Goal: Transaction & Acquisition: Purchase product/service

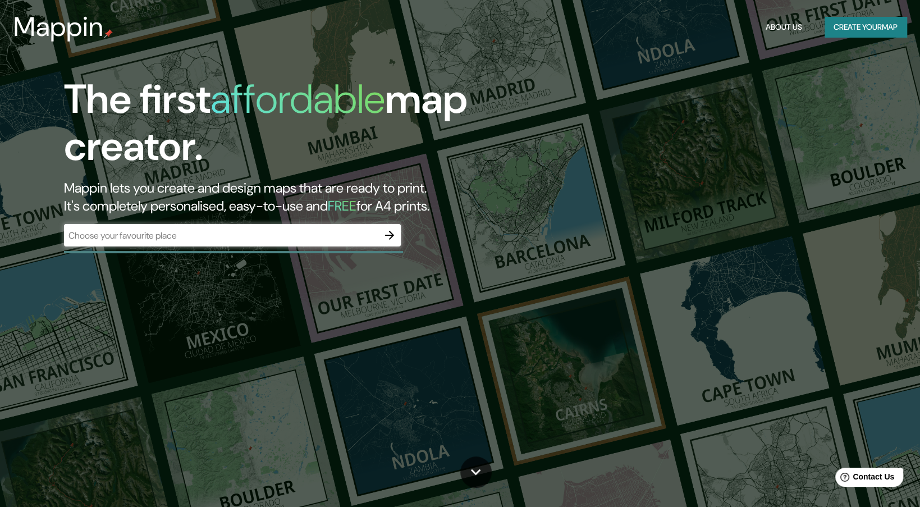
click at [145, 244] on div "​" at bounding box center [232, 235] width 337 height 22
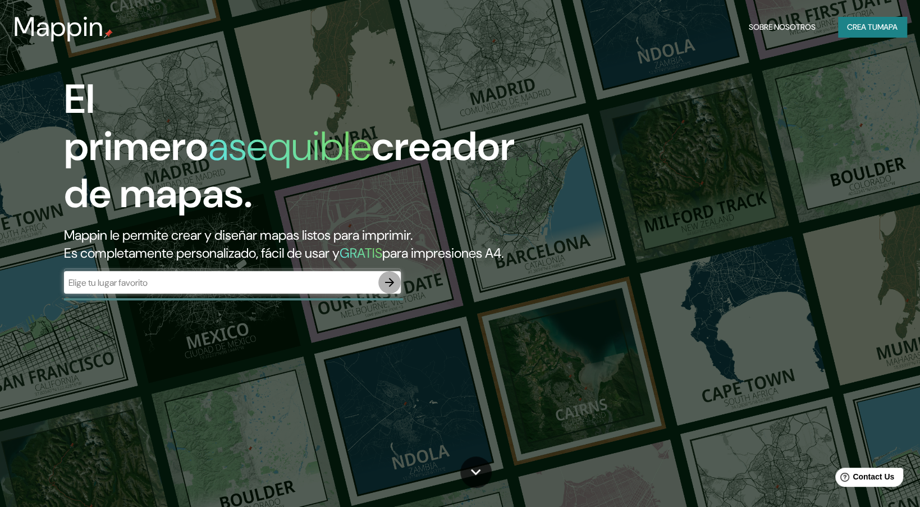
click at [393, 271] on button "button" at bounding box center [389, 282] width 22 height 22
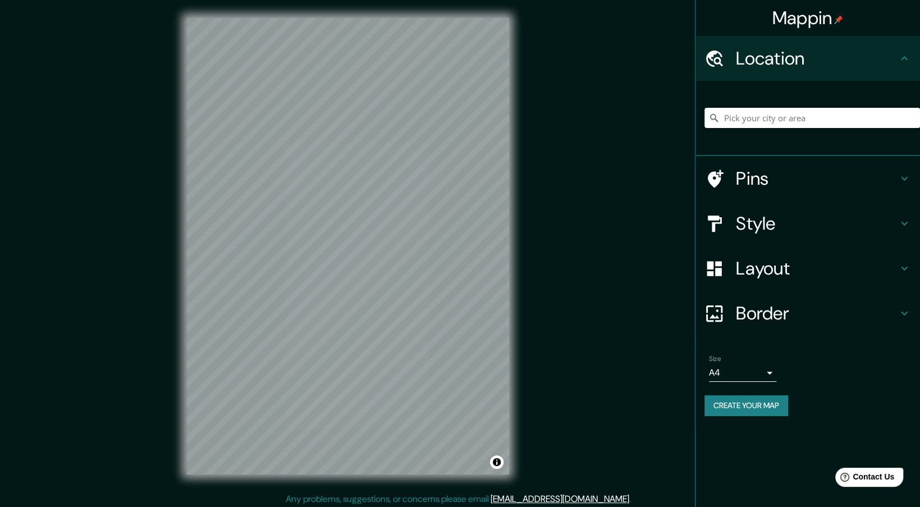
click at [571, 126] on div "Mappin Location Pins Style Layout Border Choose a border. Hint : you can make l…" at bounding box center [460, 255] width 920 height 510
click at [311, 211] on div "Mappin Location Pins Style Layout Border Choose a border. Hint : you can make l…" at bounding box center [460, 255] width 920 height 510
drag, startPoint x: 136, startPoint y: 303, endPoint x: 510, endPoint y: 145, distance: 405.7
click at [511, 144] on div "© Mapbox © OpenStreetMap Improve this map" at bounding box center [347, 246] width 359 height 492
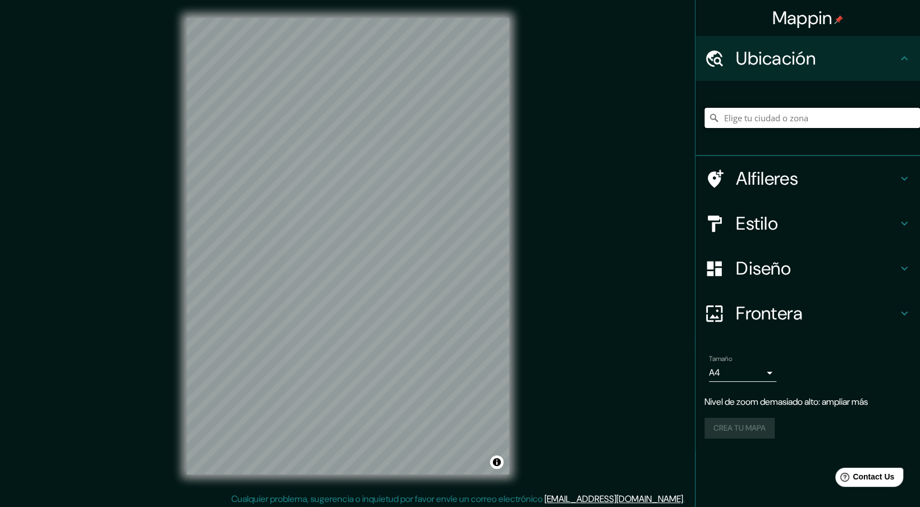
click at [811, 112] on input "Pick your city or area" at bounding box center [813, 118] width 216 height 20
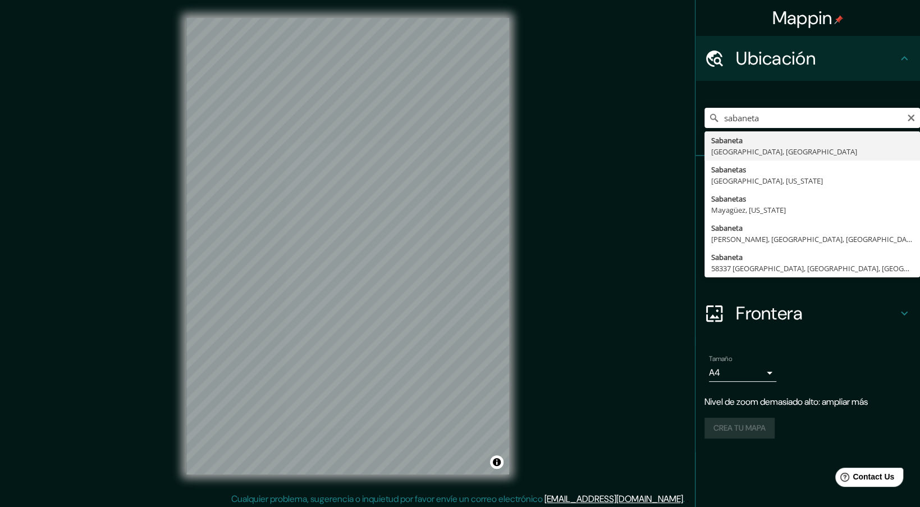
type input "[GEOGRAPHIC_DATA], [GEOGRAPHIC_DATA], [GEOGRAPHIC_DATA]"
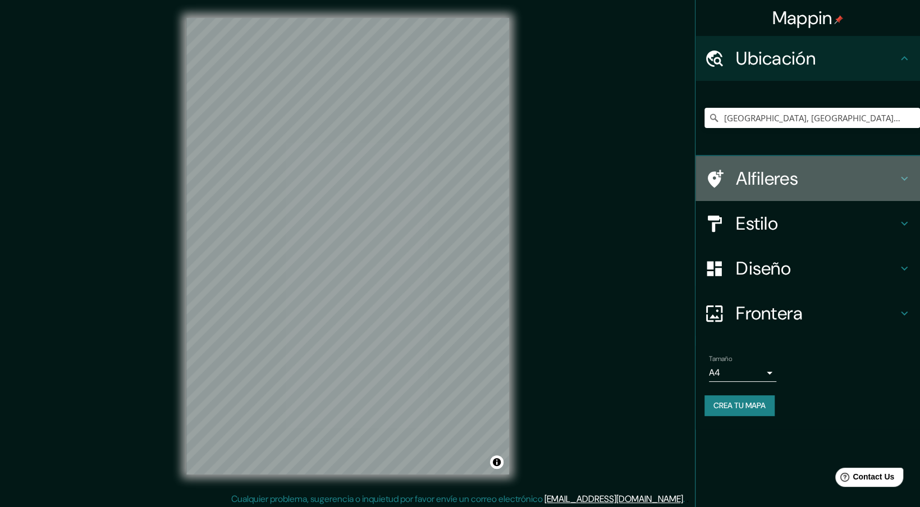
click at [910, 174] on icon at bounding box center [904, 178] width 13 height 13
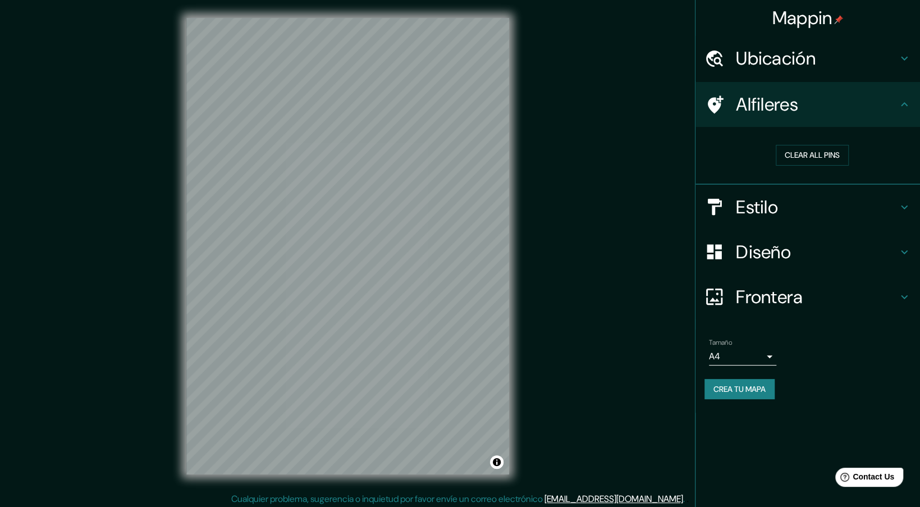
click at [888, 212] on h4 "Estilo" at bounding box center [817, 207] width 162 height 22
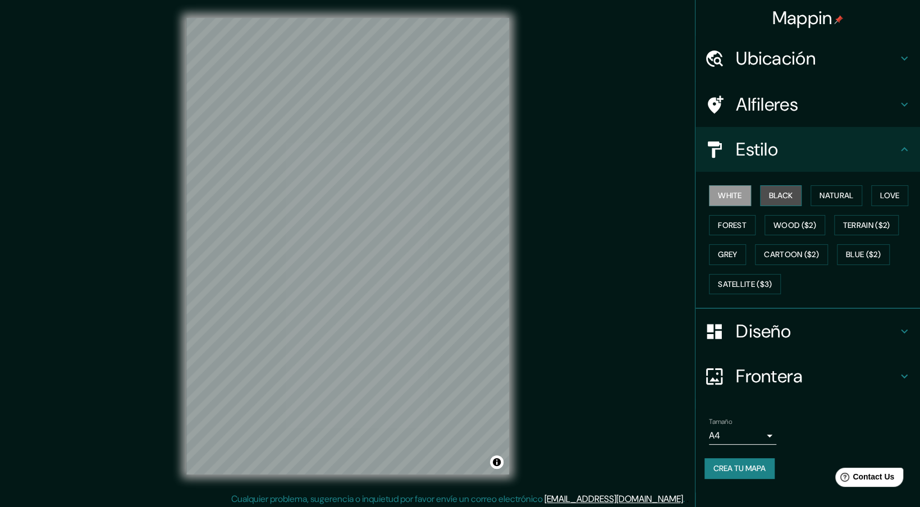
click at [765, 202] on button "Black" at bounding box center [781, 195] width 42 height 21
click at [838, 204] on button "Natural" at bounding box center [837, 195] width 52 height 21
click at [883, 198] on button "Love" at bounding box center [890, 195] width 37 height 21
click at [750, 226] on button "Forest" at bounding box center [732, 225] width 47 height 21
click at [795, 226] on button "Wood ($2)" at bounding box center [795, 225] width 61 height 21
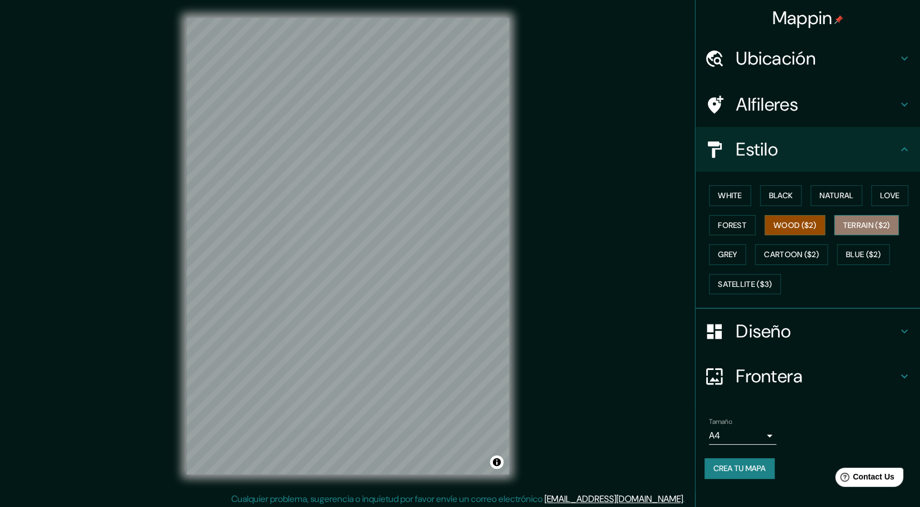
click at [840, 225] on button "Terrain ($2)" at bounding box center [866, 225] width 65 height 21
click at [802, 252] on button "Cartoon ($2)" at bounding box center [791, 254] width 73 height 21
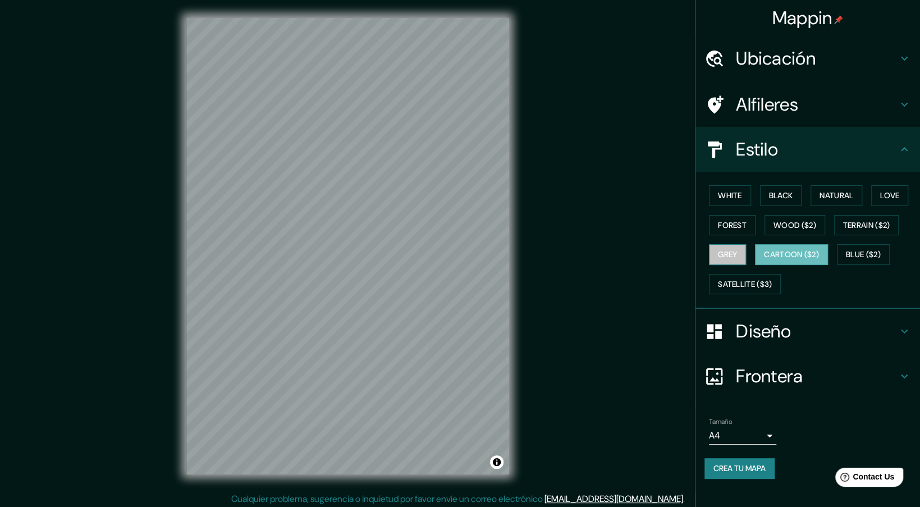
click at [728, 249] on button "Grey" at bounding box center [727, 254] width 37 height 21
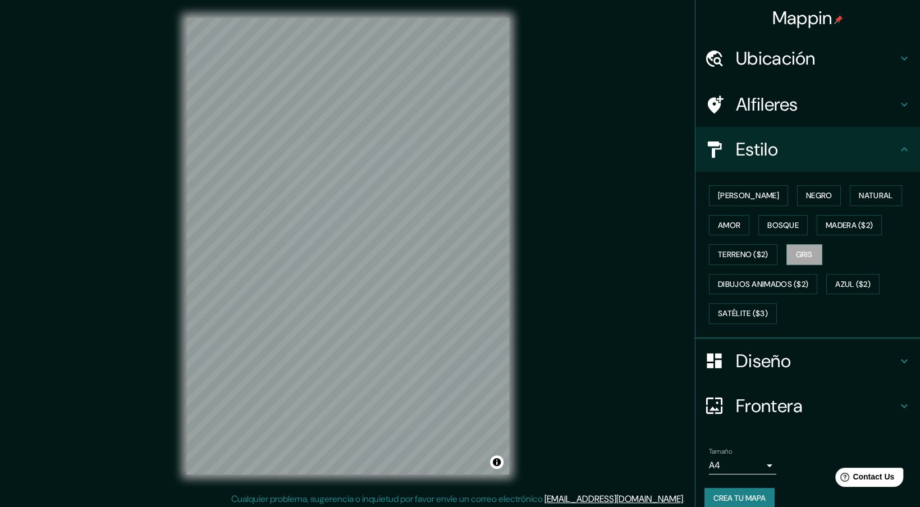
click at [763, 398] on h4 "Frontera" at bounding box center [817, 406] width 162 height 22
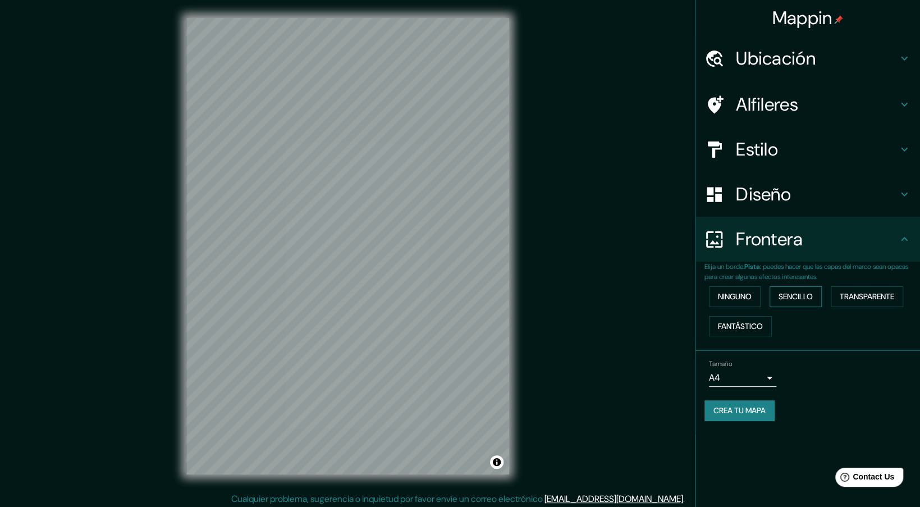
click at [806, 301] on button "Sencillo" at bounding box center [796, 296] width 52 height 21
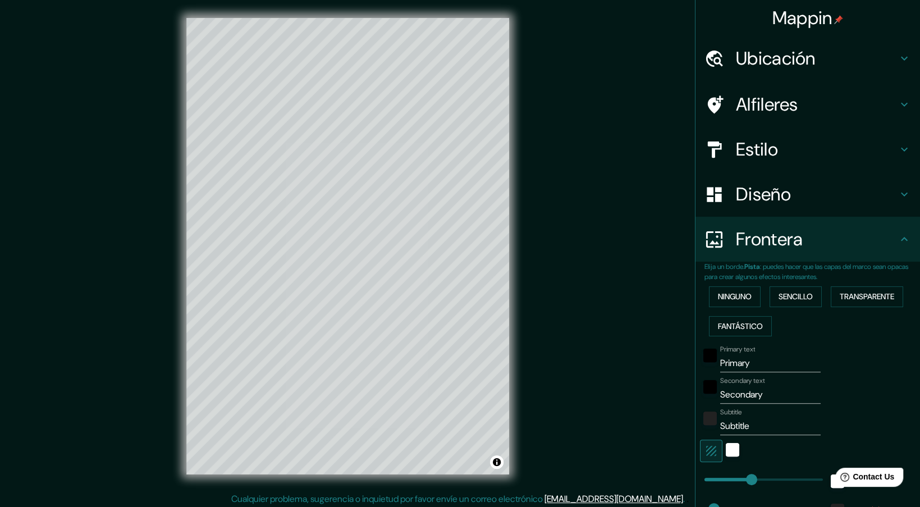
click at [793, 282] on div "Ninguno Sencillo Transparente Fantástico" at bounding box center [813, 311] width 216 height 59
click at [786, 296] on button "Sencillo" at bounding box center [796, 296] width 52 height 21
click at [741, 307] on div "Ninguno Sencillo Transparente Fantástico" at bounding box center [813, 311] width 216 height 59
click at [747, 299] on button "Ninguno" at bounding box center [735, 296] width 52 height 21
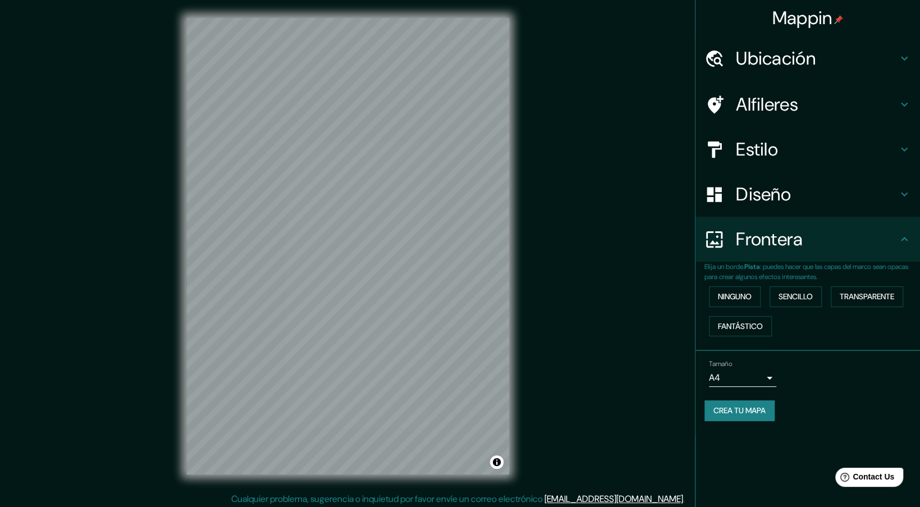
click at [759, 372] on body "Mappin Ubicación [GEOGRAPHIC_DATA], [GEOGRAPHIC_DATA], [GEOGRAPHIC_DATA] Alfile…" at bounding box center [460, 253] width 920 height 507
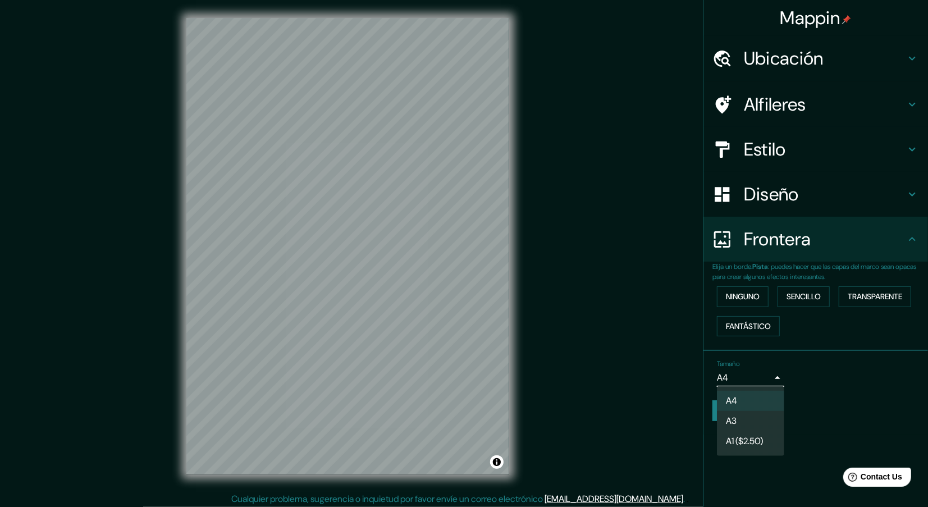
click at [804, 396] on div at bounding box center [464, 253] width 928 height 507
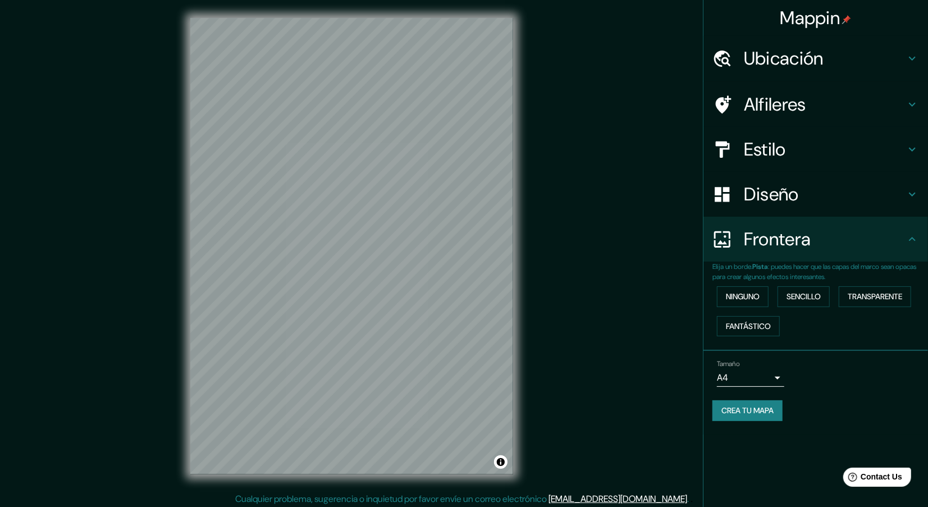
click at [773, 385] on body "Mappin Ubicación [GEOGRAPHIC_DATA], [GEOGRAPHIC_DATA], [GEOGRAPHIC_DATA] Alfile…" at bounding box center [464, 253] width 928 height 507
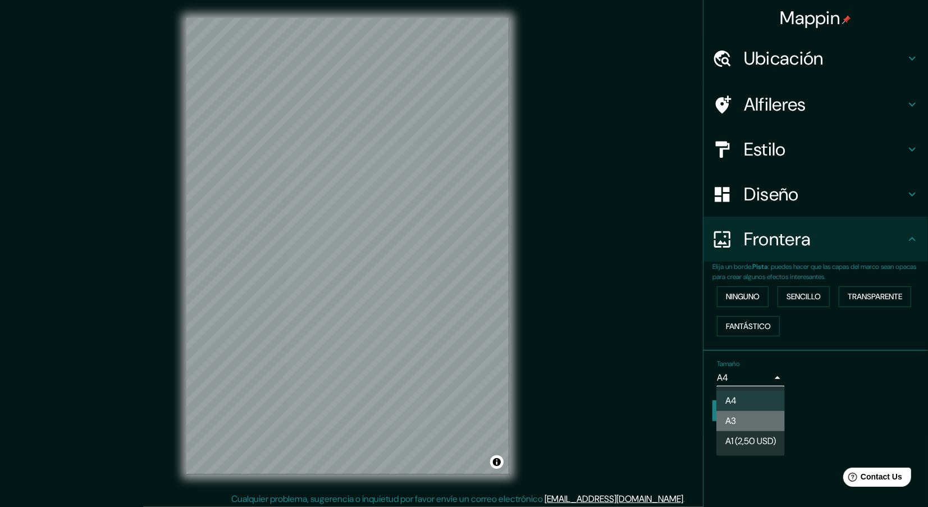
click at [767, 411] on li "A3" at bounding box center [751, 421] width 69 height 20
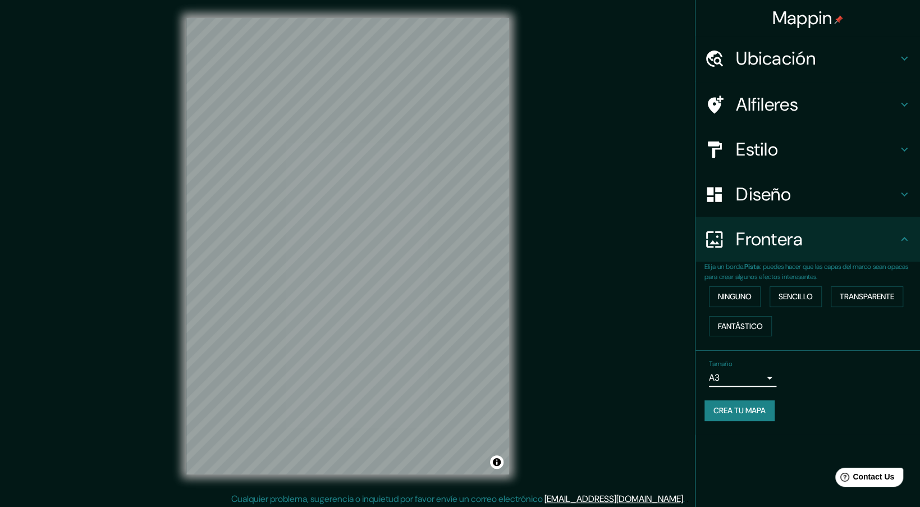
click at [765, 371] on body "Mappin Ubicación [GEOGRAPHIC_DATA], [GEOGRAPHIC_DATA], [GEOGRAPHIC_DATA] Alfile…" at bounding box center [460, 253] width 920 height 507
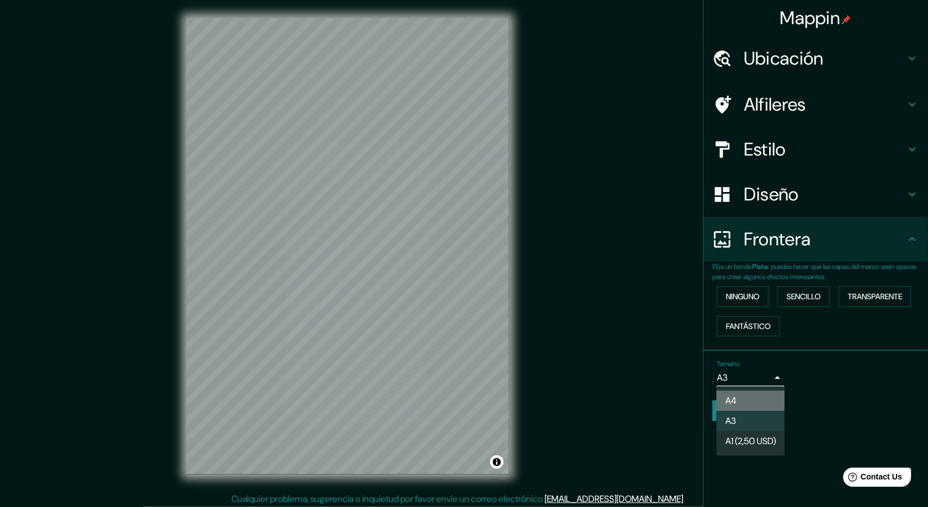
click at [765, 393] on li "A4" at bounding box center [751, 401] width 69 height 20
type input "single"
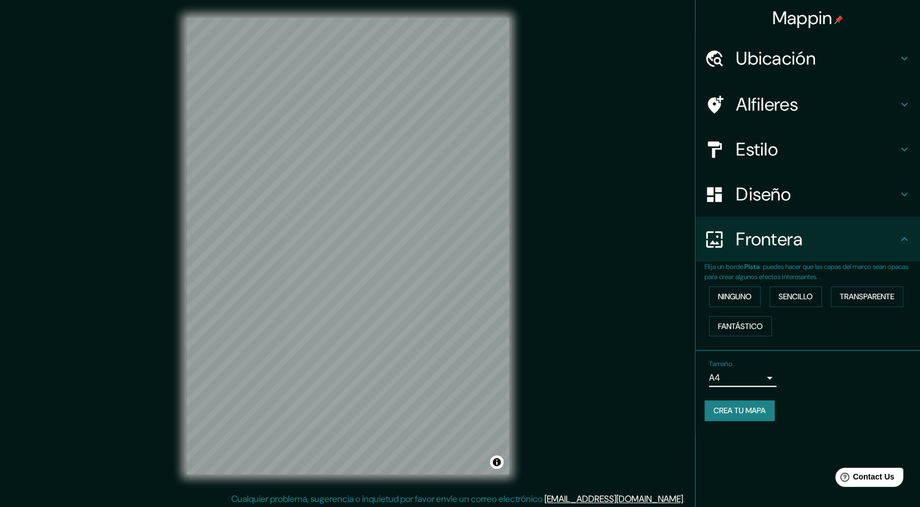
click at [809, 186] on h4 "Diseño" at bounding box center [817, 194] width 162 height 22
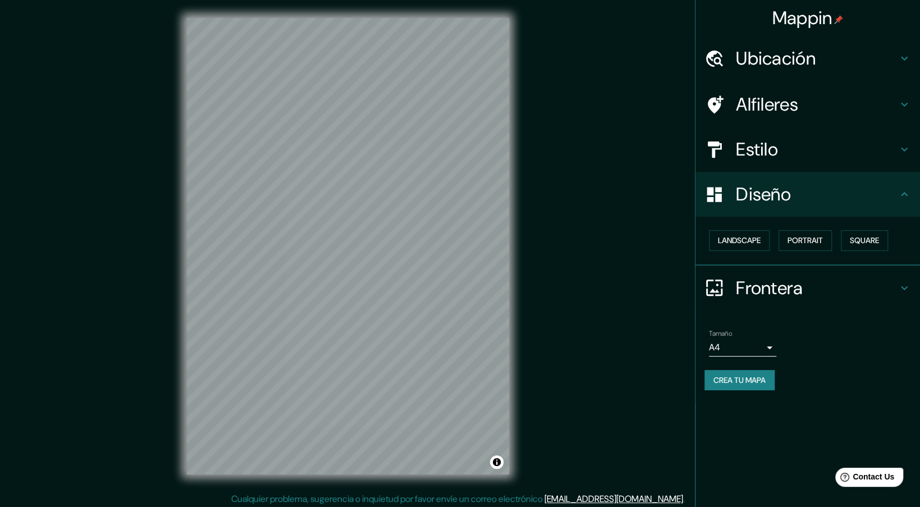
click at [771, 174] on div "Diseño" at bounding box center [808, 194] width 225 height 45
click at [749, 244] on button "Landscape" at bounding box center [739, 240] width 61 height 21
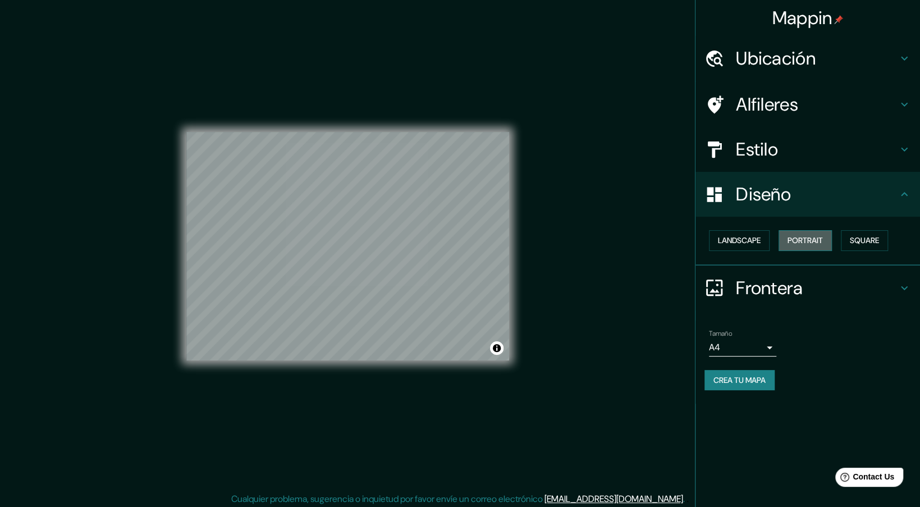
click at [807, 241] on button "Portrait" at bounding box center [805, 240] width 53 height 21
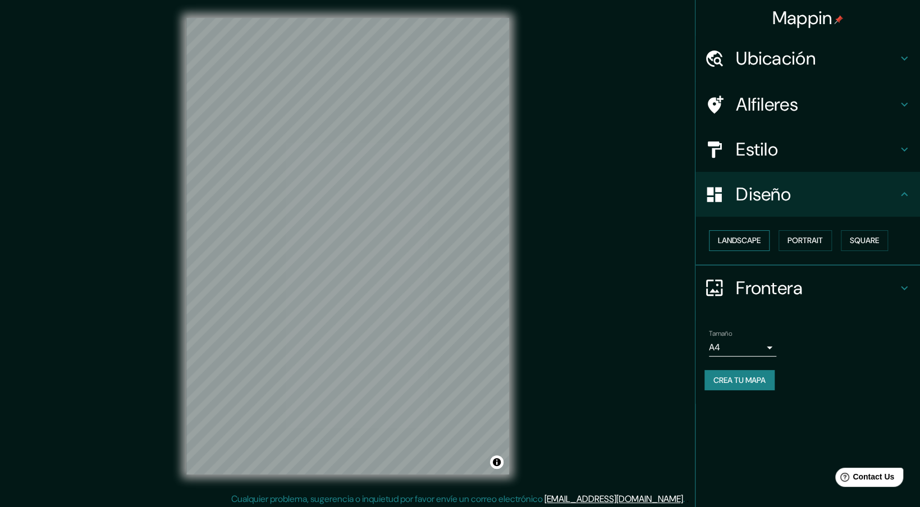
click at [749, 243] on button "Landscape" at bounding box center [739, 240] width 61 height 21
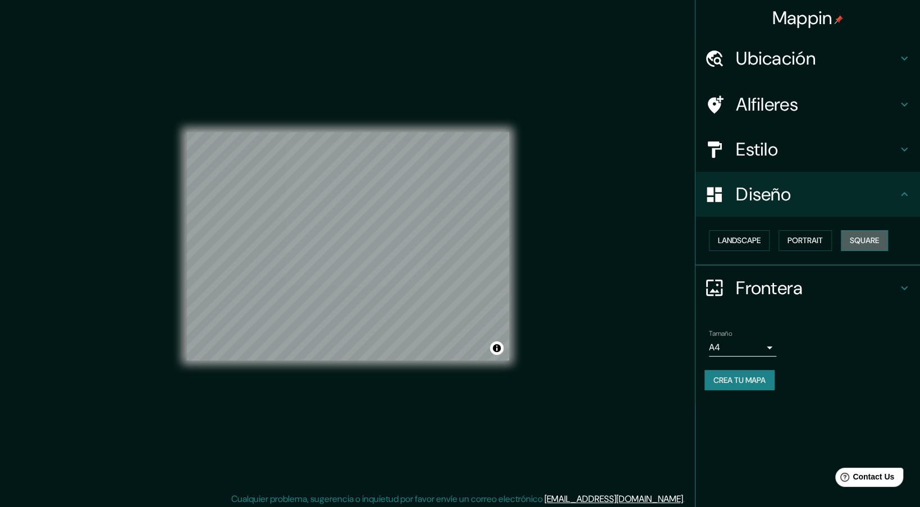
click at [877, 239] on button "Square" at bounding box center [864, 240] width 47 height 21
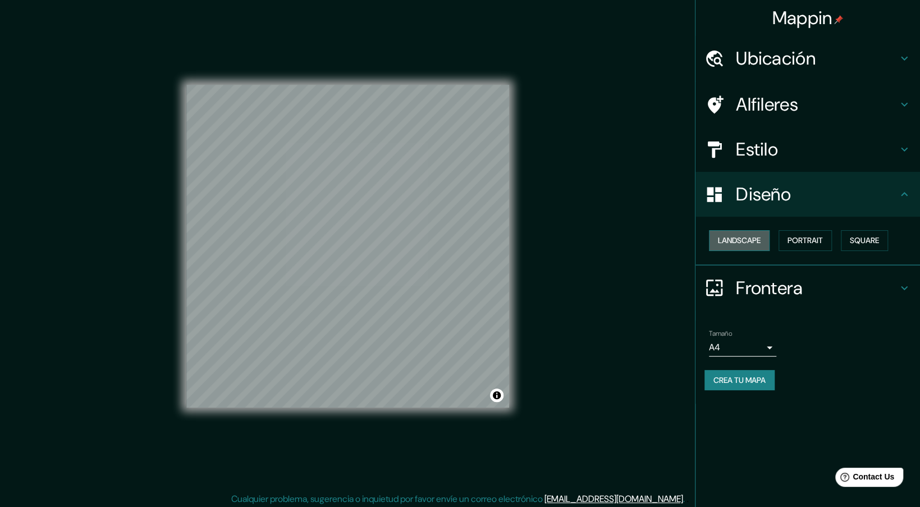
click at [742, 241] on button "Landscape" at bounding box center [739, 240] width 61 height 21
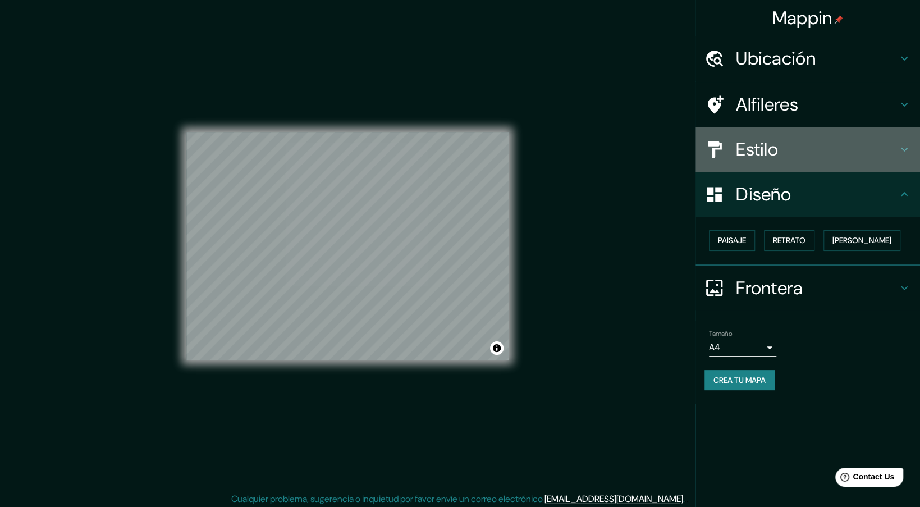
click at [841, 159] on h4 "Estilo" at bounding box center [817, 149] width 162 height 22
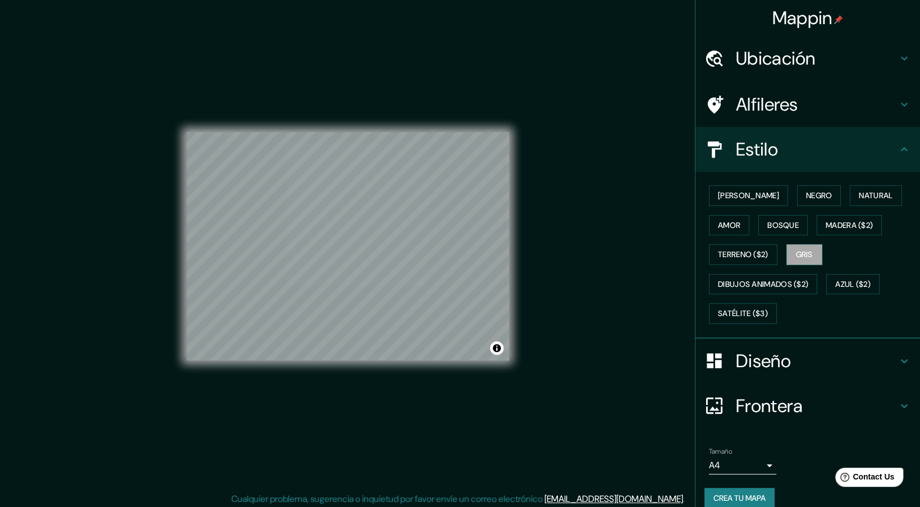
click at [801, 88] on div "Alfileres" at bounding box center [808, 104] width 225 height 45
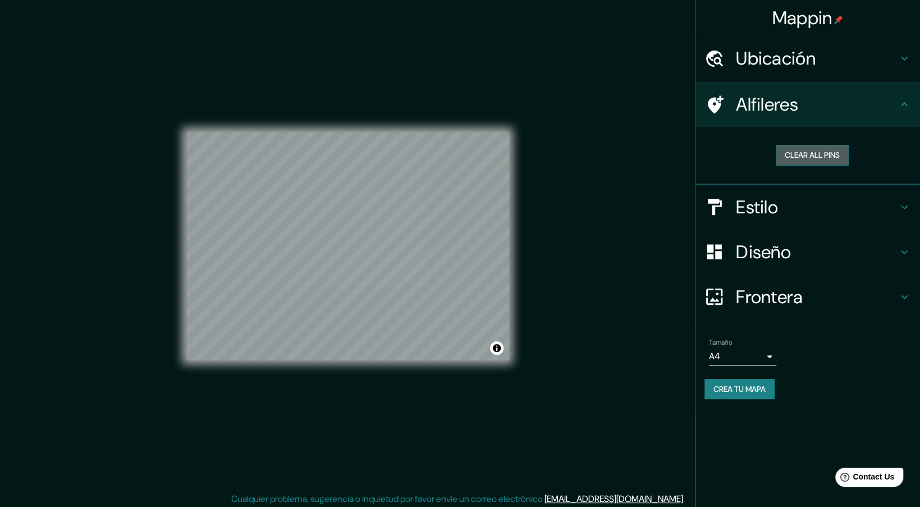
click at [811, 150] on button "Clear all pins" at bounding box center [812, 155] width 73 height 21
click at [800, 152] on button "Clear all pins" at bounding box center [812, 155] width 73 height 21
click at [810, 140] on div "Borrar todos los pines" at bounding box center [813, 155] width 216 height 39
click at [810, 149] on button "Borrar todos los pines" at bounding box center [812, 155] width 112 height 21
click at [832, 66] on h4 "Ubicación" at bounding box center [817, 58] width 162 height 22
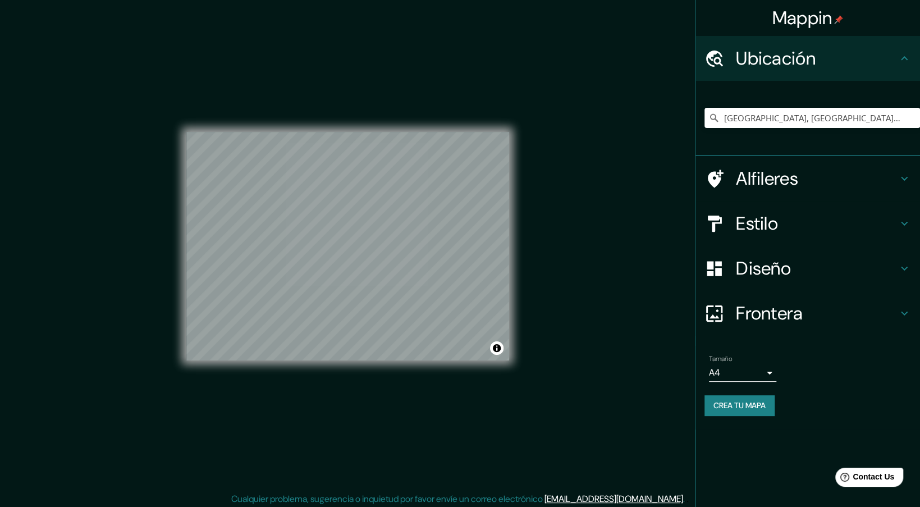
click at [902, 173] on icon at bounding box center [904, 178] width 13 height 13
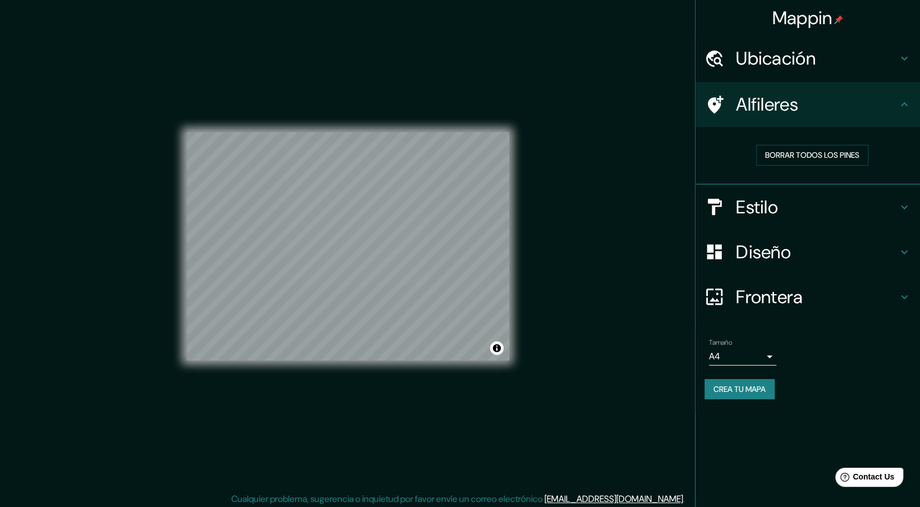
click at [884, 209] on h4 "Estilo" at bounding box center [817, 207] width 162 height 22
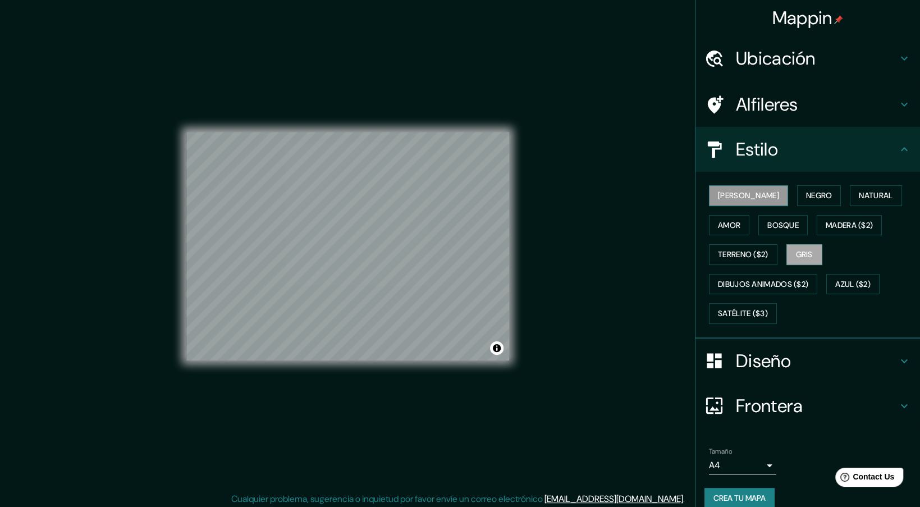
click at [733, 186] on button "[PERSON_NAME]" at bounding box center [748, 195] width 79 height 21
click at [797, 194] on button "Negro" at bounding box center [819, 195] width 44 height 21
click at [732, 223] on button "Amor" at bounding box center [729, 225] width 40 height 21
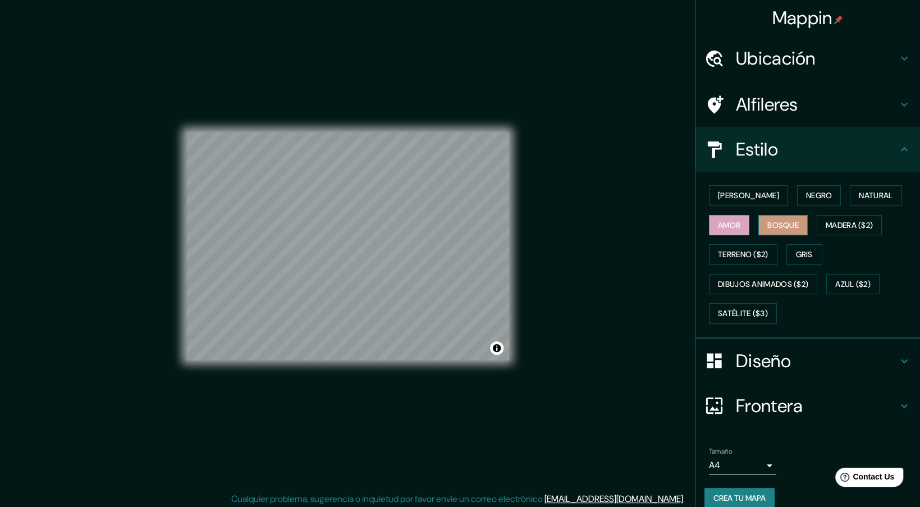
click at [777, 220] on button "Bosque" at bounding box center [783, 225] width 49 height 21
click at [817, 218] on button "Madera ($2)" at bounding box center [849, 225] width 65 height 21
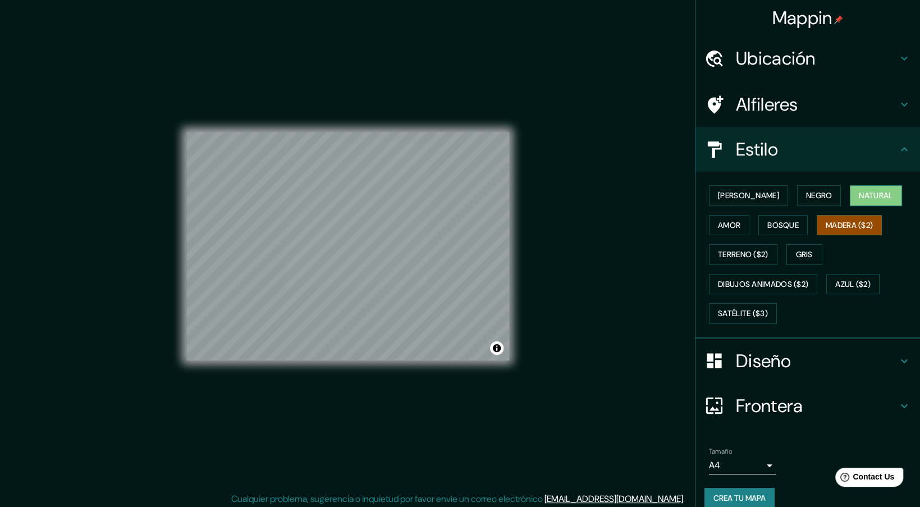
click at [850, 194] on button "Natural" at bounding box center [876, 195] width 52 height 21
click at [777, 184] on div "[PERSON_NAME] Negro Natural Amor Bosque Madera ($2) Terreno ($2) Gris Dibujos a…" at bounding box center [813, 255] width 216 height 148
click at [797, 190] on button "Negro" at bounding box center [819, 195] width 44 height 21
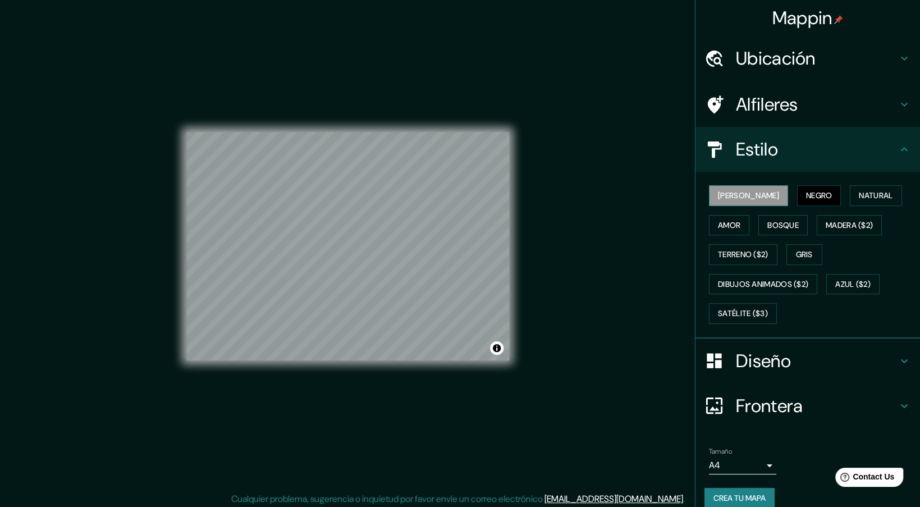
click at [745, 199] on button "[PERSON_NAME]" at bounding box center [748, 195] width 79 height 21
click at [735, 222] on button "Amor" at bounding box center [729, 225] width 40 height 21
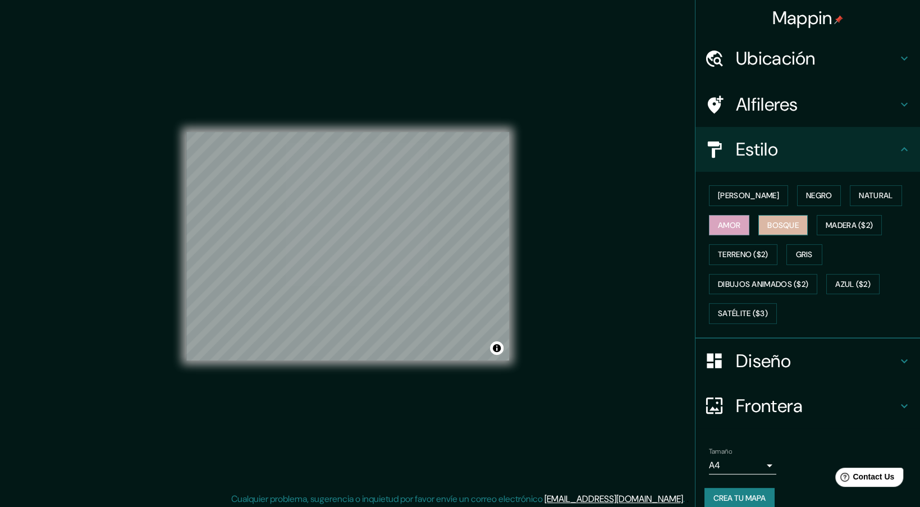
click at [762, 224] on button "Bosque" at bounding box center [783, 225] width 49 height 21
click at [823, 216] on button "Madera ($2)" at bounding box center [849, 225] width 65 height 21
click at [787, 71] on div "Ubicación" at bounding box center [808, 58] width 225 height 45
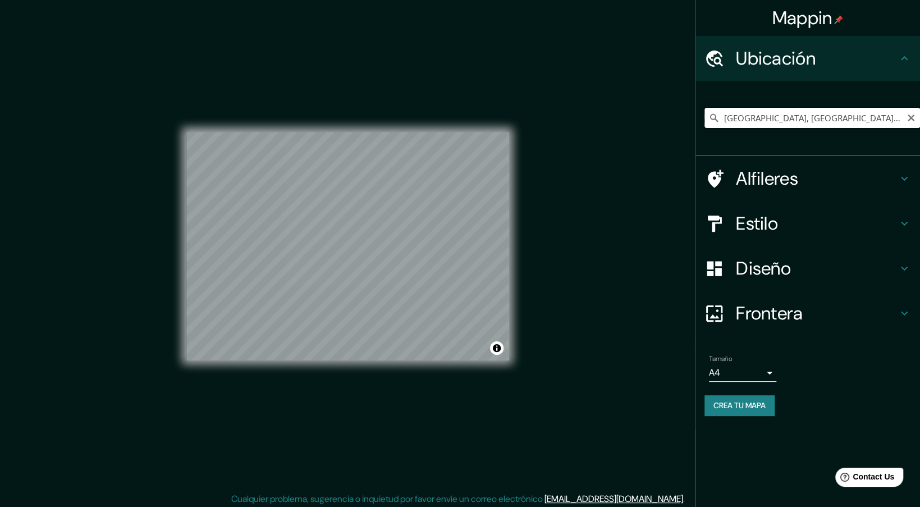
click at [758, 123] on input "[GEOGRAPHIC_DATA], [GEOGRAPHIC_DATA], [GEOGRAPHIC_DATA]" at bounding box center [813, 118] width 216 height 20
click at [880, 122] on input "[GEOGRAPHIC_DATA], [GEOGRAPHIC_DATA], [GEOGRAPHIC_DATA]" at bounding box center [813, 118] width 216 height 20
click at [849, 131] on div "[GEOGRAPHIC_DATA], [GEOGRAPHIC_DATA], [GEOGRAPHIC_DATA]" at bounding box center [813, 118] width 216 height 56
click at [789, 186] on h4 "Alfileres" at bounding box center [817, 178] width 162 height 22
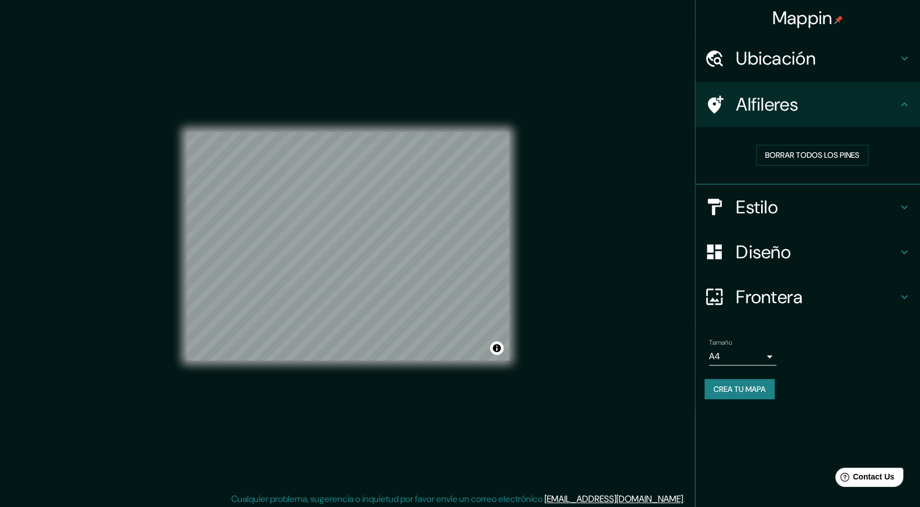
click at [789, 190] on div "Estilo" at bounding box center [808, 207] width 225 height 45
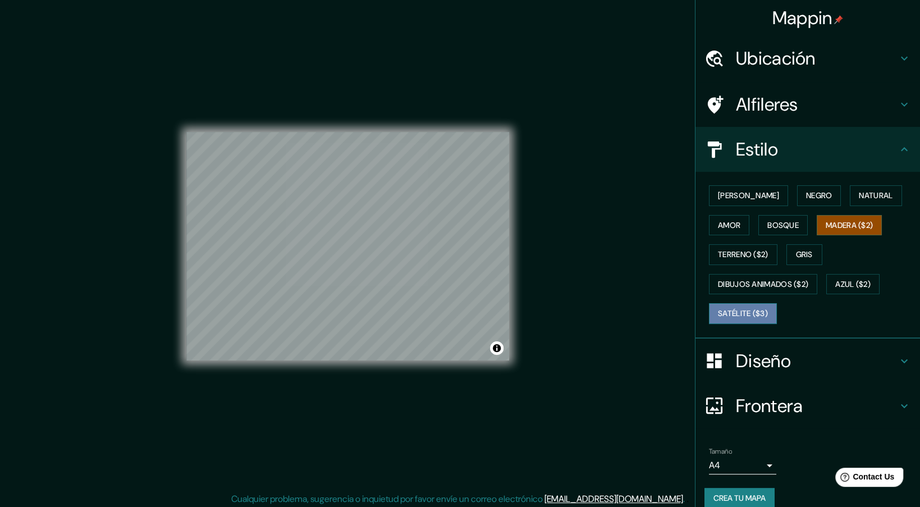
click at [716, 312] on button "Satélite ($3)" at bounding box center [743, 313] width 68 height 21
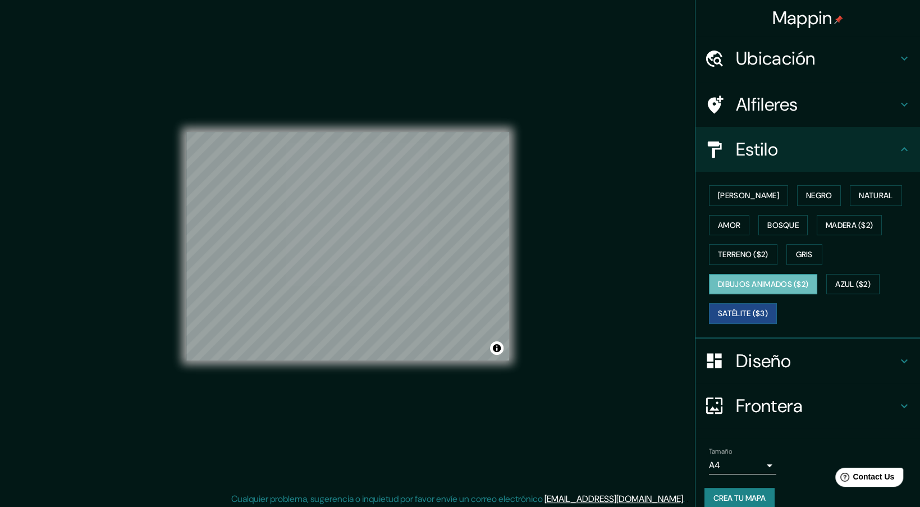
click at [763, 279] on button "Dibujos animados ($2)" at bounding box center [763, 284] width 108 height 21
click at [832, 285] on button "Azul ($2)" at bounding box center [853, 284] width 53 height 21
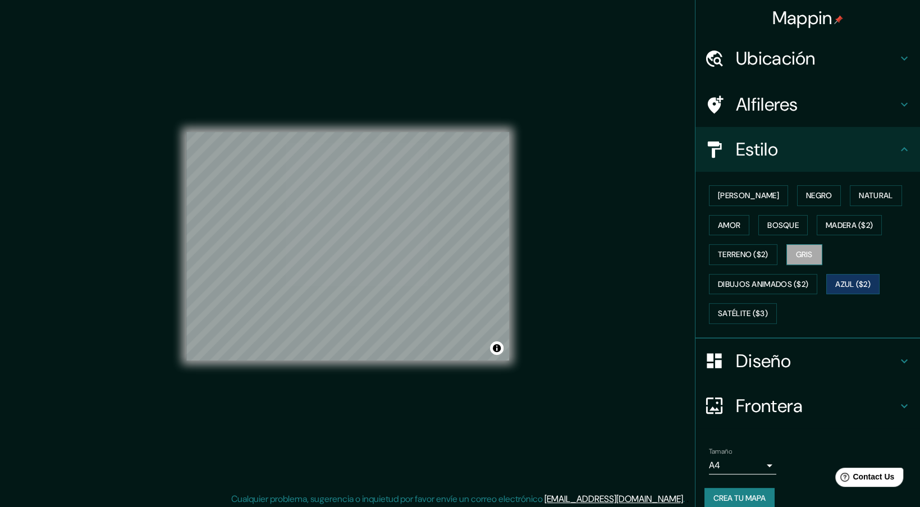
click at [797, 258] on button "Gris" at bounding box center [805, 254] width 36 height 21
click at [742, 259] on button "Terreno ($2)" at bounding box center [743, 254] width 69 height 21
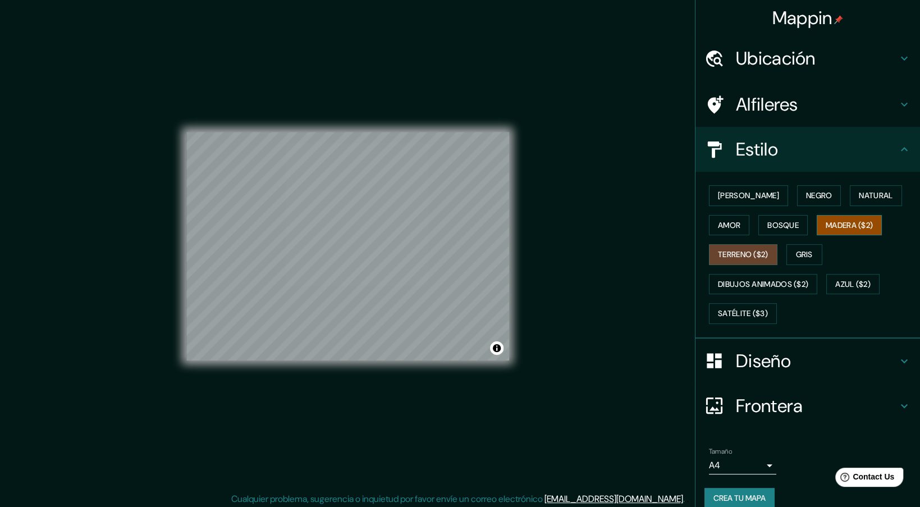
click at [829, 218] on button "Madera ($2)" at bounding box center [849, 225] width 65 height 21
click at [825, 209] on div "[PERSON_NAME] Negro Natural Amor Bosque Madera ($2) Terreno ($2) Gris Dibujos a…" at bounding box center [813, 255] width 216 height 148
click at [850, 202] on button "Natural" at bounding box center [876, 195] width 52 height 21
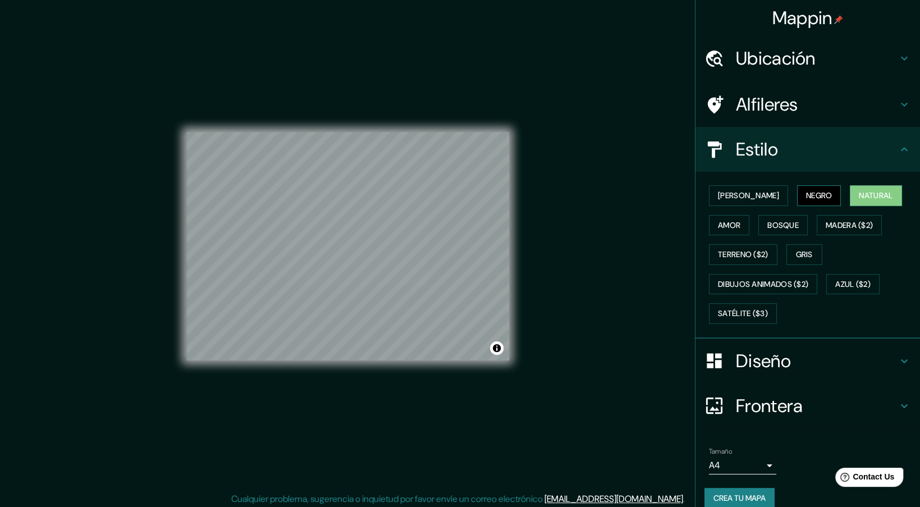
click at [797, 200] on button "Negro" at bounding box center [819, 195] width 44 height 21
click at [737, 202] on button "[PERSON_NAME]" at bounding box center [748, 195] width 79 height 21
